Goal: Information Seeking & Learning: Understand process/instructions

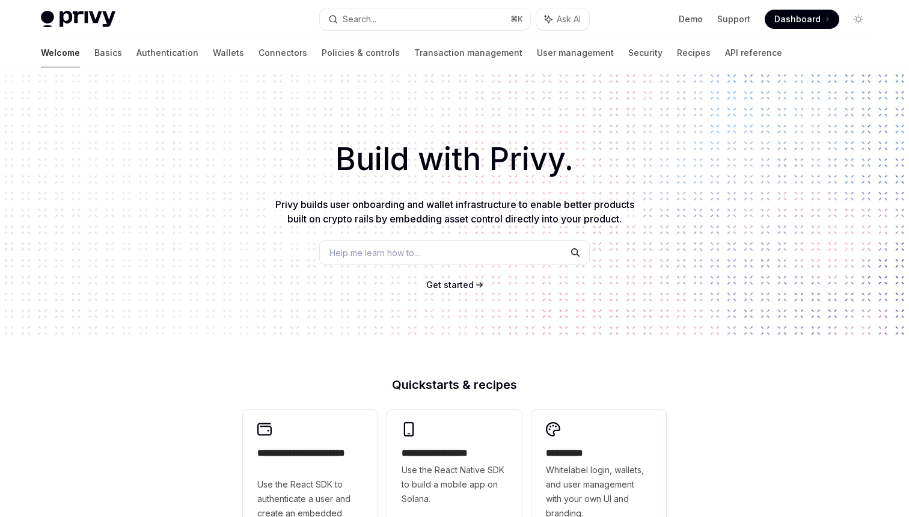
click at [781, 18] on span "Dashboard" at bounding box center [798, 19] width 46 height 12
click at [213, 54] on link "Wallets" at bounding box center [228, 52] width 31 height 29
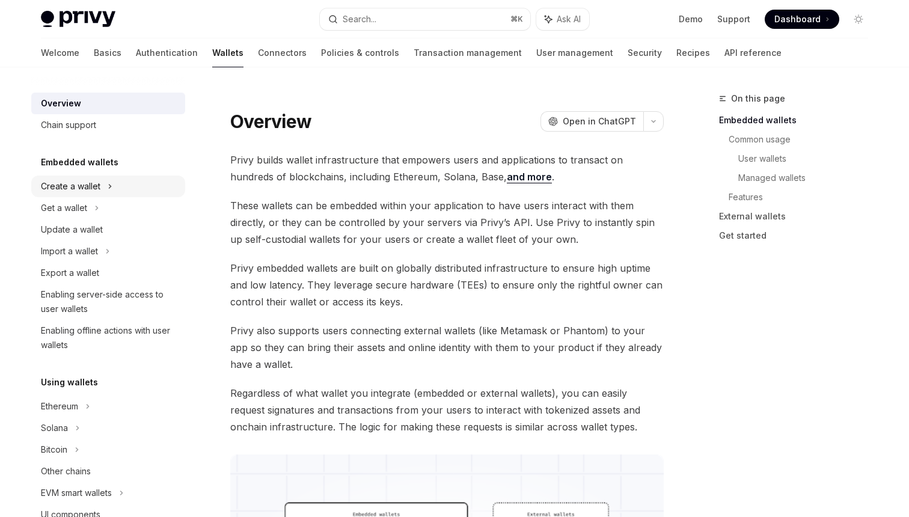
click at [82, 183] on div "Create a wallet" at bounding box center [71, 186] width 60 height 14
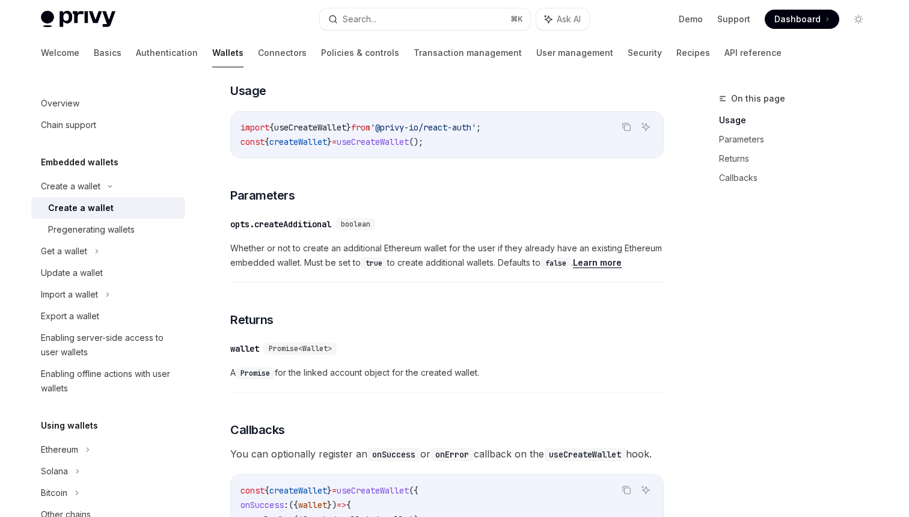
scroll to position [511, 0]
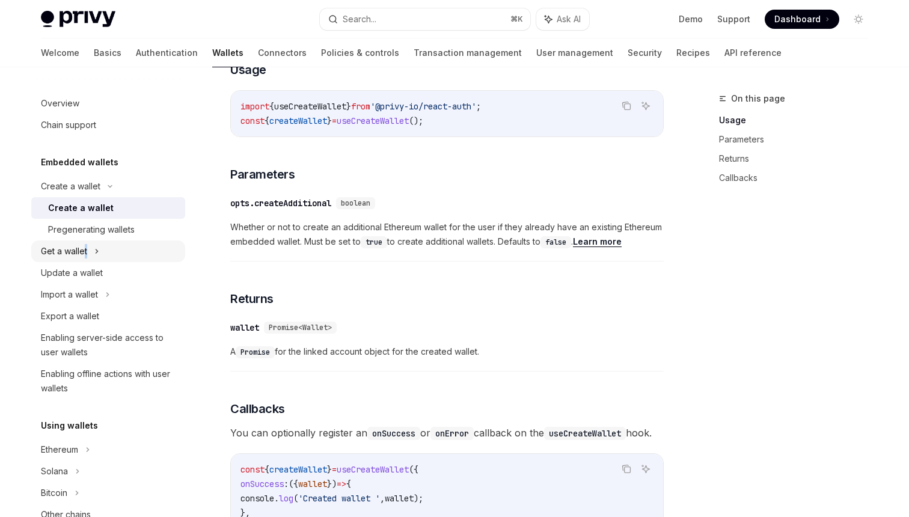
click at [86, 250] on div "Get a wallet" at bounding box center [64, 251] width 46 height 14
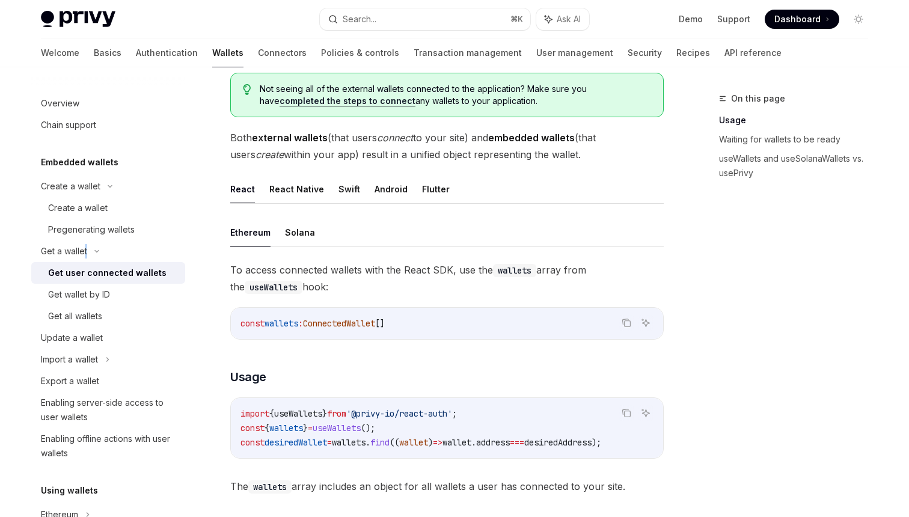
scroll to position [293, 0]
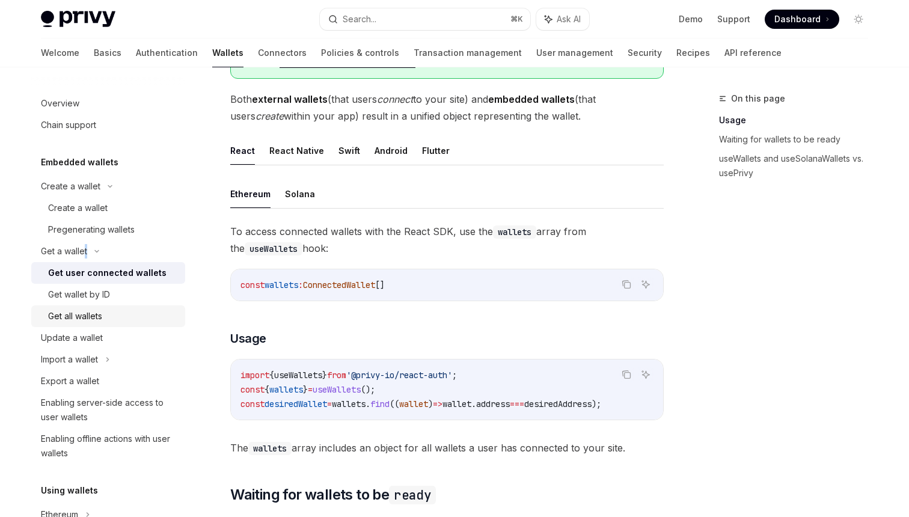
click at [79, 312] on div "Get all wallets" at bounding box center [75, 316] width 54 height 14
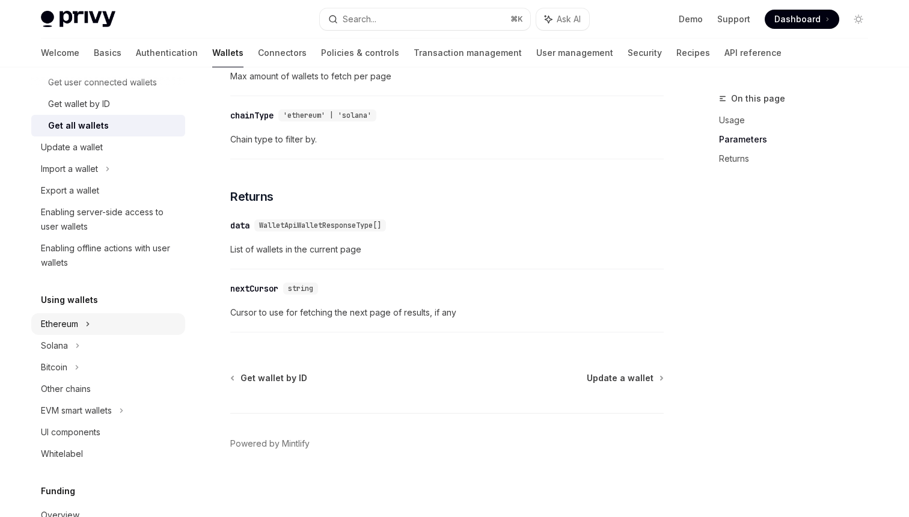
scroll to position [198, 0]
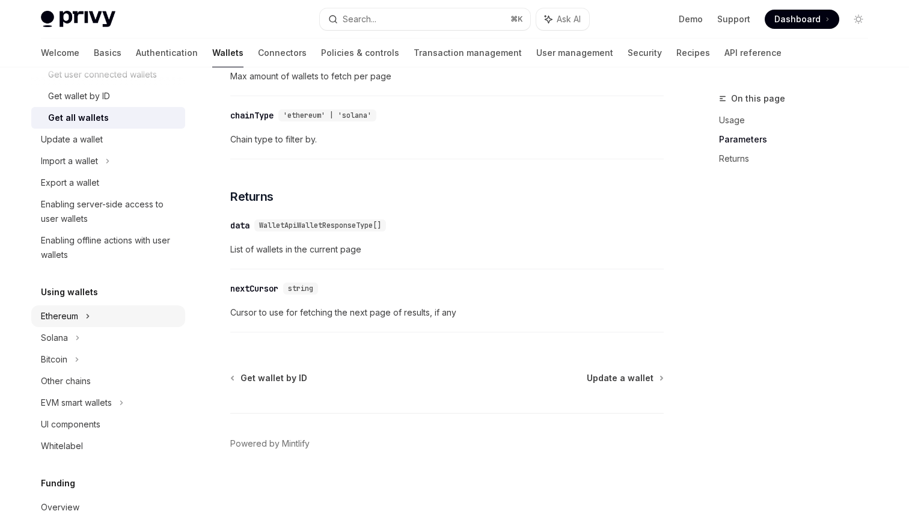
click at [67, 314] on div "Ethereum" at bounding box center [59, 316] width 37 height 14
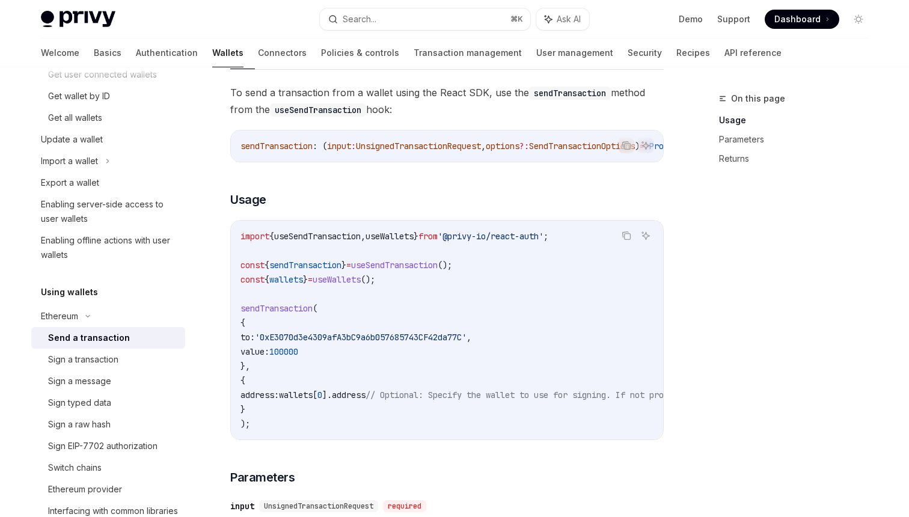
scroll to position [147, 0]
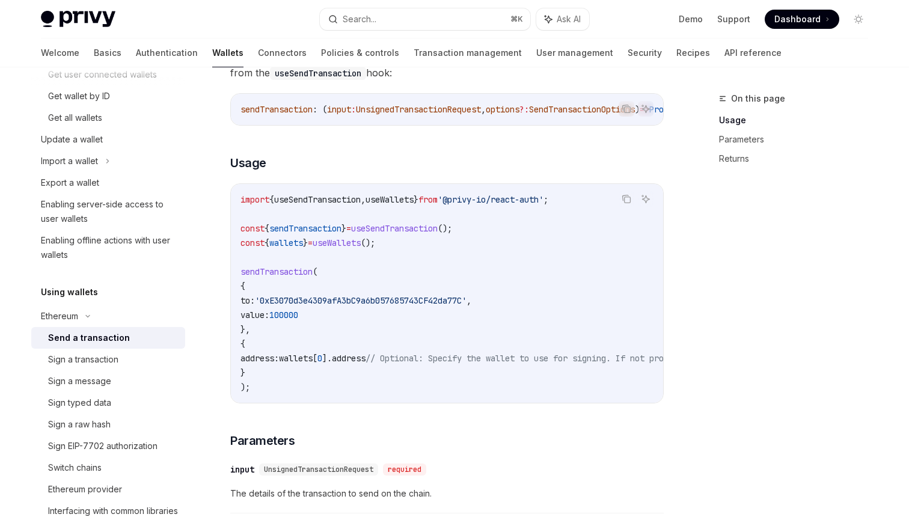
click at [294, 240] on span "wallets" at bounding box center [286, 243] width 34 height 11
drag, startPoint x: 374, startPoint y: 230, endPoint x: 465, endPoint y: 230, distance: 90.8
click at [452, 230] on span "const { sendTransaction } = useSendTransaction ();" at bounding box center [347, 228] width 212 height 11
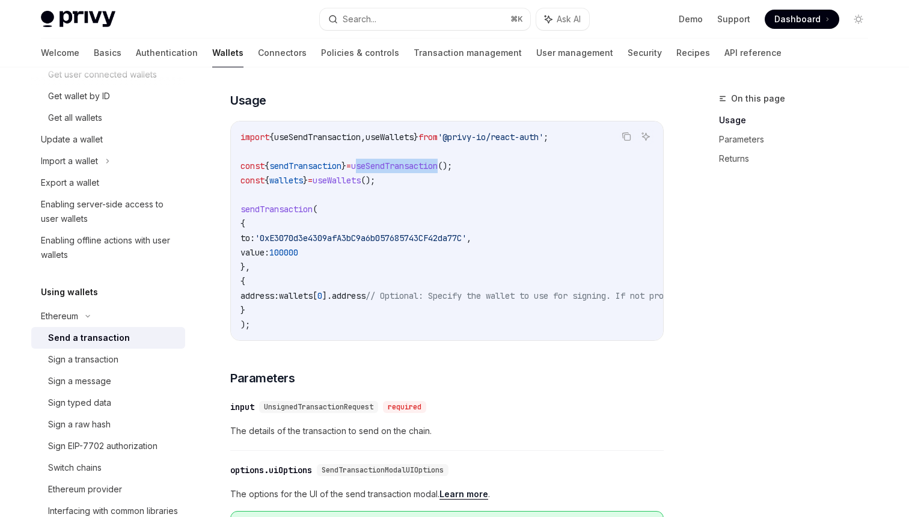
scroll to position [230, 0]
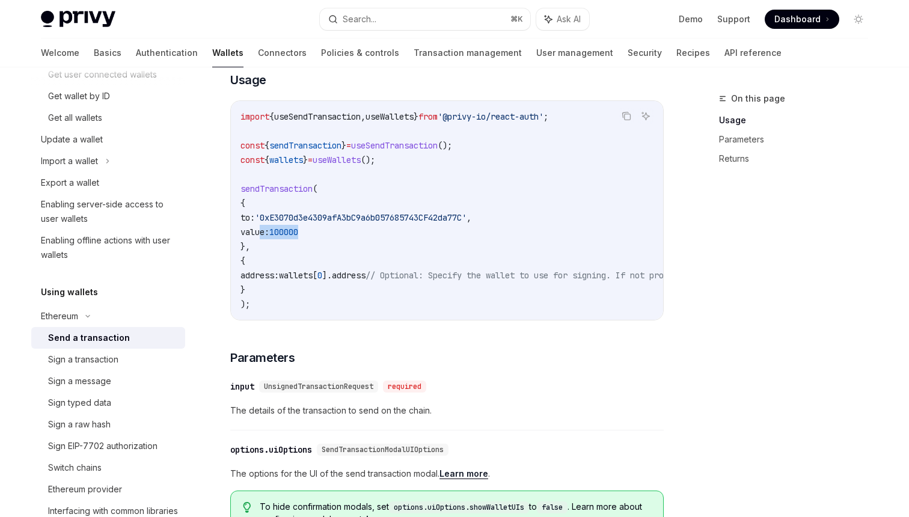
drag, startPoint x: 262, startPoint y: 235, endPoint x: 321, endPoint y: 233, distance: 59.0
click at [298, 233] on span "value: 100000" at bounding box center [270, 232] width 58 height 11
drag, startPoint x: 286, startPoint y: 215, endPoint x: 355, endPoint y: 215, distance: 69.8
click at [355, 215] on span "'0xE3070d3e4309afA3bC9a6b057685743CF42da77C'" at bounding box center [361, 217] width 212 height 11
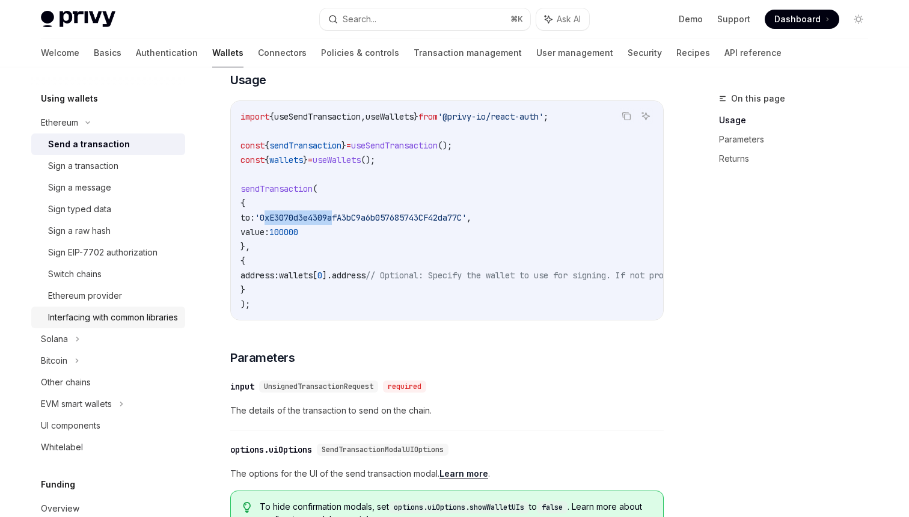
scroll to position [391, 0]
click at [77, 170] on div "Sign a transaction" at bounding box center [83, 167] width 70 height 14
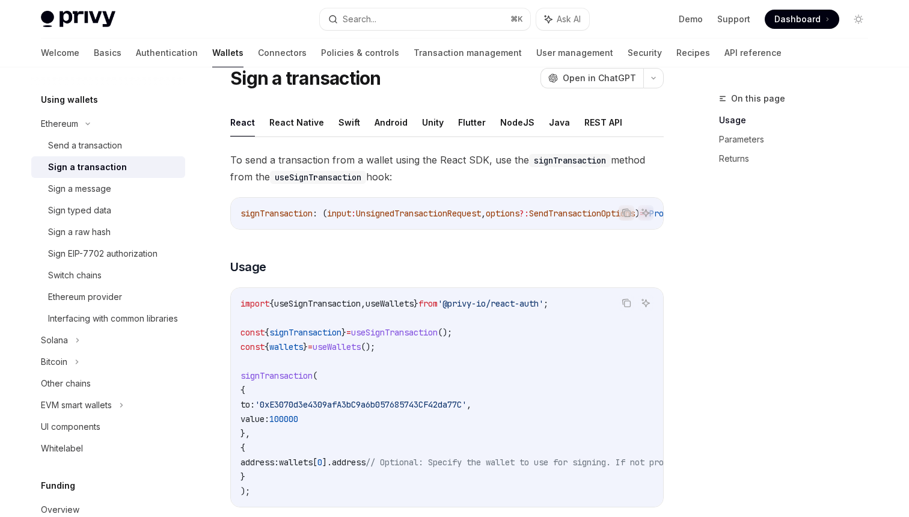
scroll to position [49, 0]
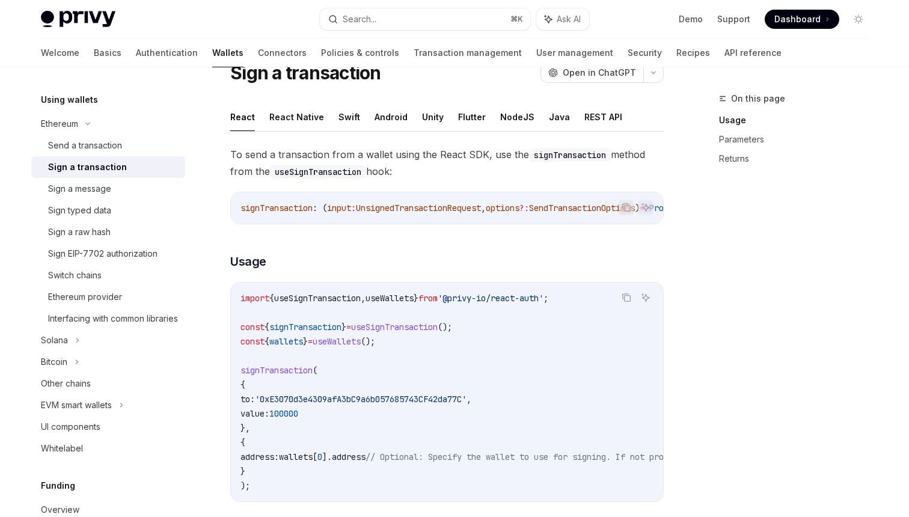
click at [295, 298] on span "useSignTransaction" at bounding box center [317, 298] width 87 height 11
drag, startPoint x: 278, startPoint y: 327, endPoint x: 350, endPoint y: 322, distance: 72.3
click at [342, 322] on span "signTransaction" at bounding box center [305, 327] width 72 height 11
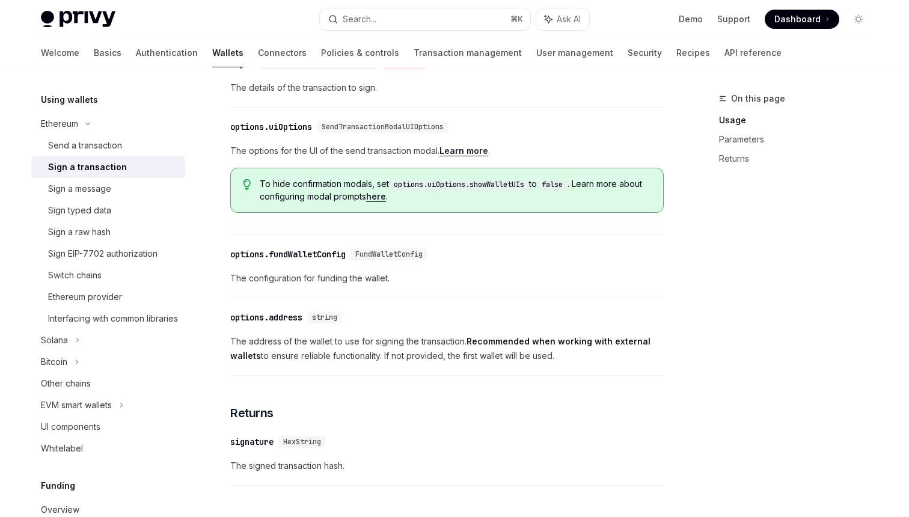
scroll to position [701, 0]
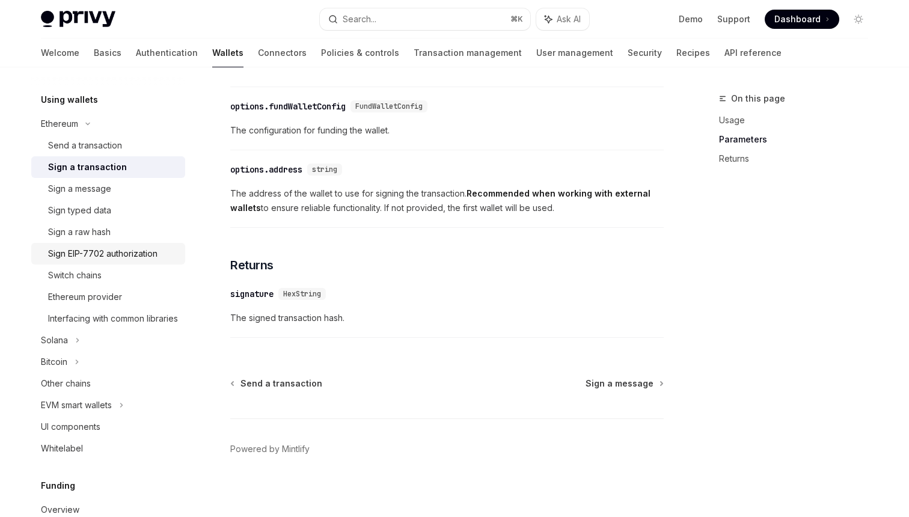
click at [97, 256] on div "Sign EIP-7702 authorization" at bounding box center [102, 254] width 109 height 14
type textarea "*"
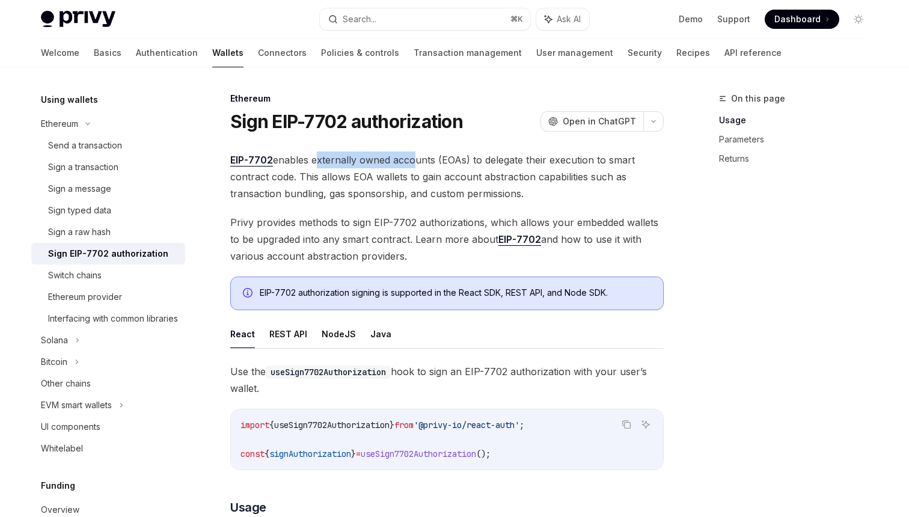
drag, startPoint x: 313, startPoint y: 162, endPoint x: 408, endPoint y: 162, distance: 94.4
click at [408, 162] on span "EIP-7702 enables externally owned accounts (EOAs) to delegate their execution t…" at bounding box center [447, 177] width 434 height 51
drag, startPoint x: 489, startPoint y: 163, endPoint x: 568, endPoint y: 161, distance: 78.8
click at [568, 161] on span "EIP-7702 enables externally owned accounts (EOAs) to delegate their execution t…" at bounding box center [447, 177] width 434 height 51
drag, startPoint x: 544, startPoint y: 158, endPoint x: 490, endPoint y: 161, distance: 54.3
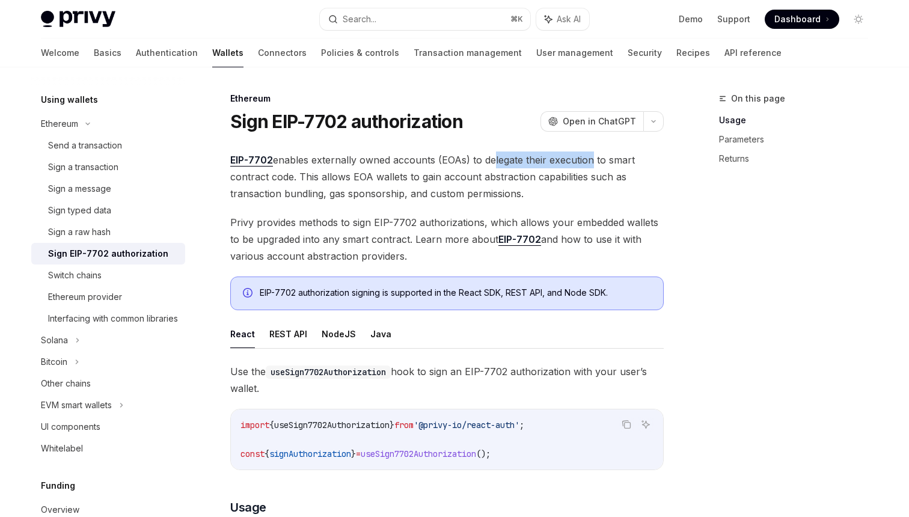
click at [490, 161] on span "EIP-7702 enables externally owned accounts (EOAs) to delegate their execution t…" at bounding box center [447, 177] width 434 height 51
drag, startPoint x: 321, startPoint y: 179, endPoint x: 377, endPoint y: 179, distance: 55.9
click at [378, 179] on span "EIP-7702 enables externally owned accounts (EOAs) to delegate their execution t…" at bounding box center [447, 177] width 434 height 51
drag, startPoint x: 404, startPoint y: 179, endPoint x: 484, endPoint y: 179, distance: 80.0
click at [482, 179] on span "EIP-7702 enables externally owned accounts (EOAs) to delegate their execution t…" at bounding box center [447, 177] width 434 height 51
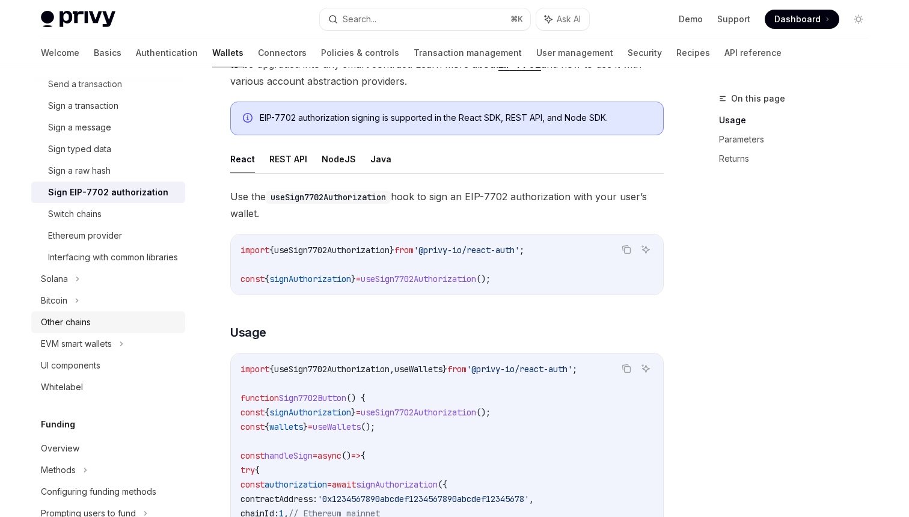
scroll to position [457, 0]
